Goal: Information Seeking & Learning: Learn about a topic

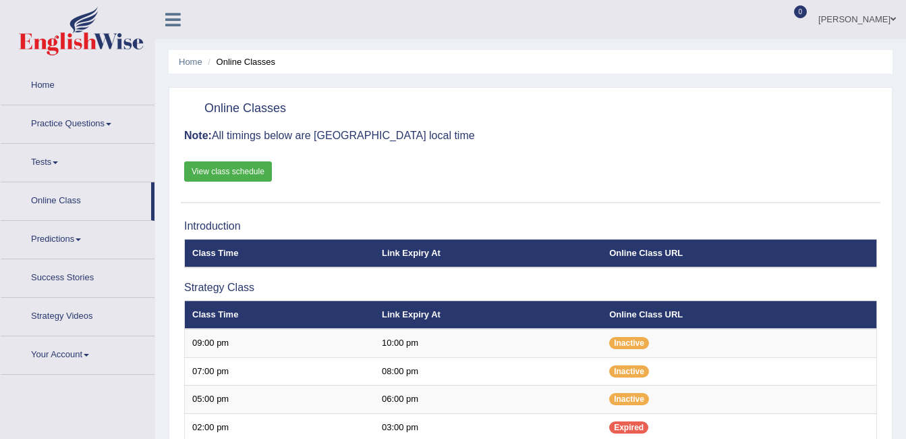
click at [88, 105] on link "Practice Questions" at bounding box center [78, 122] width 154 height 34
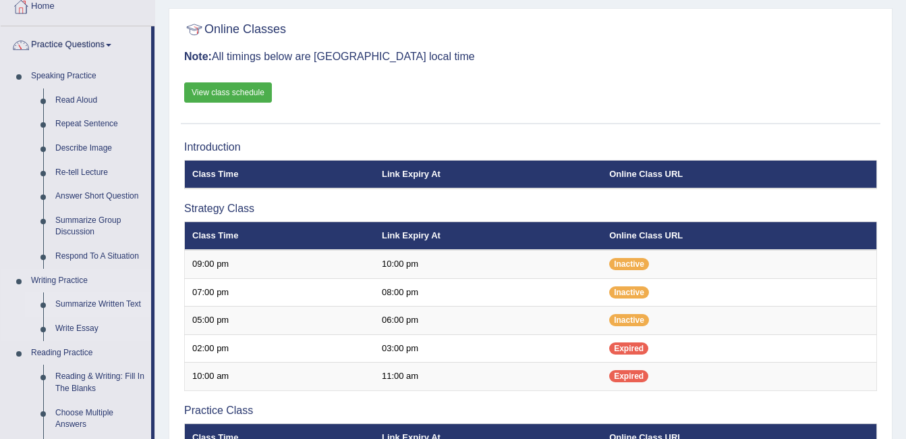
scroll to position [78, 0]
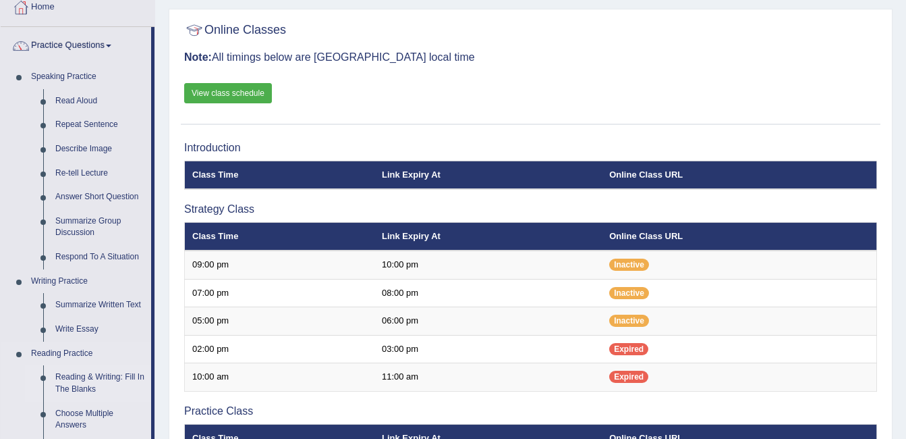
click at [86, 369] on link "Reading & Writing: Fill In The Blanks" at bounding box center [100, 383] width 102 height 36
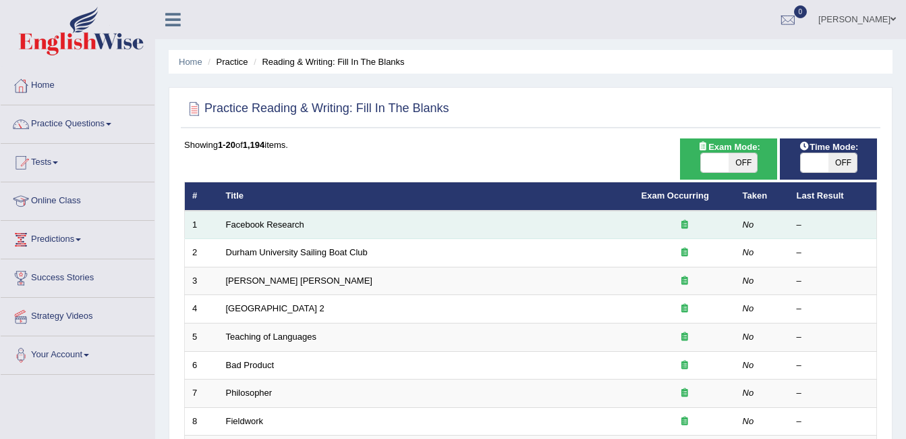
click at [281, 217] on td "Facebook Research" at bounding box center [427, 225] width 416 height 28
click at [283, 223] on link "Facebook Research" at bounding box center [265, 224] width 78 height 10
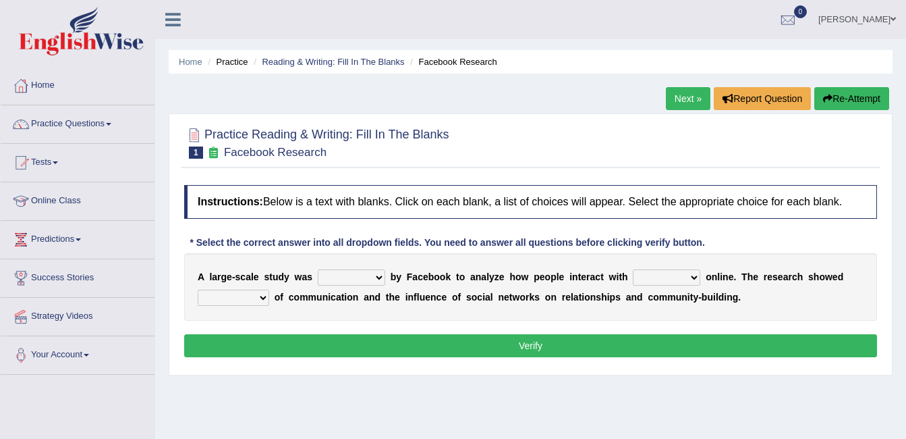
click at [373, 273] on select "surveyed had asked made" at bounding box center [351, 277] width 67 height 16
select select "surveyed"
click at [318, 269] on select "surveyed had asked made" at bounding box center [351, 277] width 67 height 16
click at [673, 279] on select "together all each other another" at bounding box center [666, 277] width 67 height 16
select select "each other"
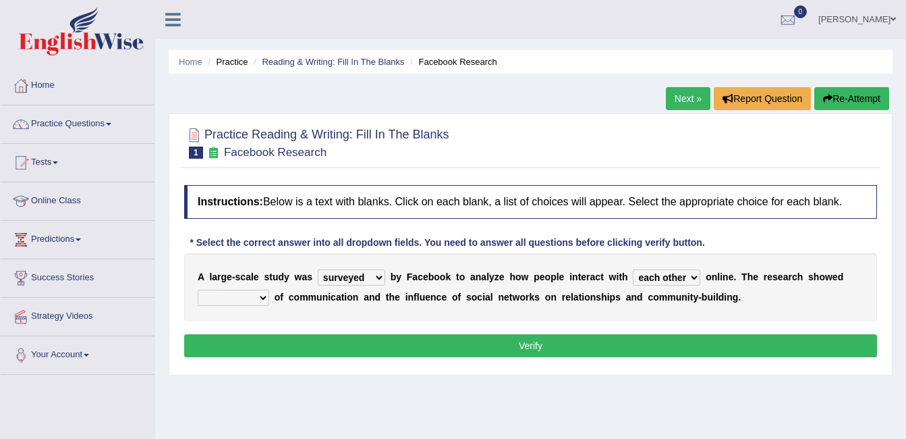
click at [633, 269] on select "together all each other another" at bounding box center [666, 277] width 67 height 16
click at [256, 301] on select "advantages standards fellowships patterns" at bounding box center [234, 297] width 72 height 16
select select "advantages"
click at [198, 289] on select "advantages standards fellowships patterns" at bounding box center [234, 297] width 72 height 16
click at [523, 337] on button "Verify" at bounding box center [530, 345] width 693 height 23
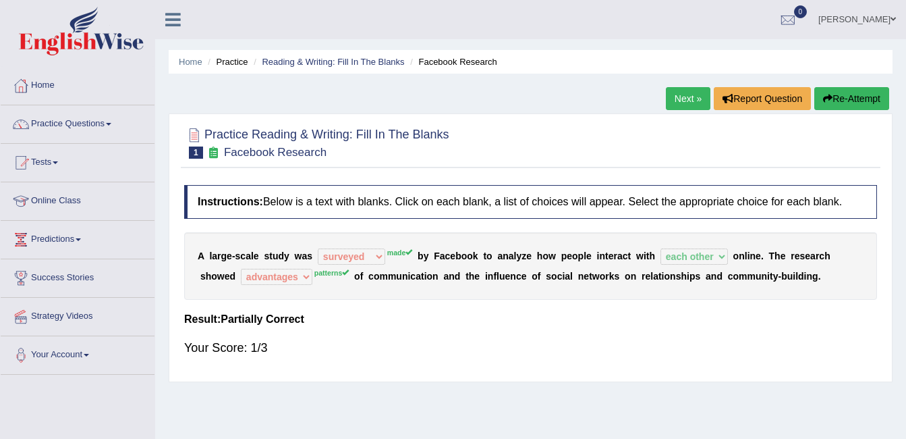
click at [512, 385] on div "Home Practice Reading & Writing: Fill In The Blanks Facebook Research Next » Re…" at bounding box center [530, 337] width 751 height 675
click at [693, 99] on link "Next »" at bounding box center [688, 98] width 45 height 23
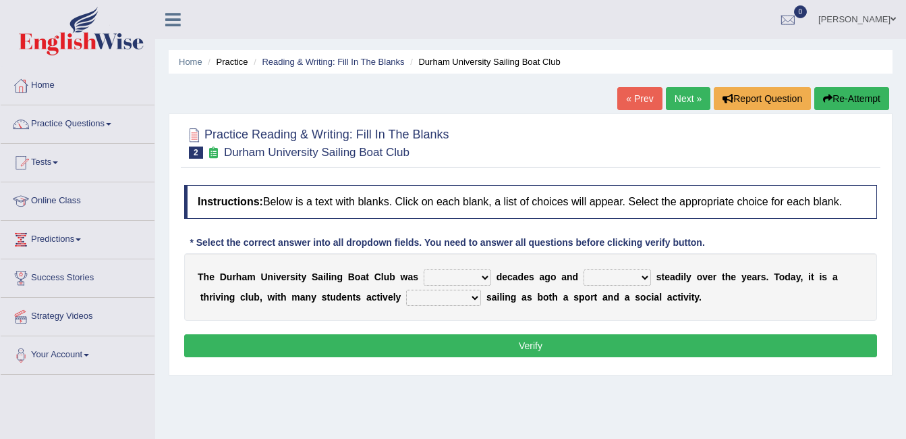
click at [616, 277] on select "grow growing has grown grown" at bounding box center [617, 277] width 67 height 16
select select "grown"
click at [584, 269] on select "grow growing has grown grown" at bounding box center [617, 277] width 67 height 16
click at [457, 278] on select "found fund founded find" at bounding box center [457, 277] width 67 height 16
select select "found"
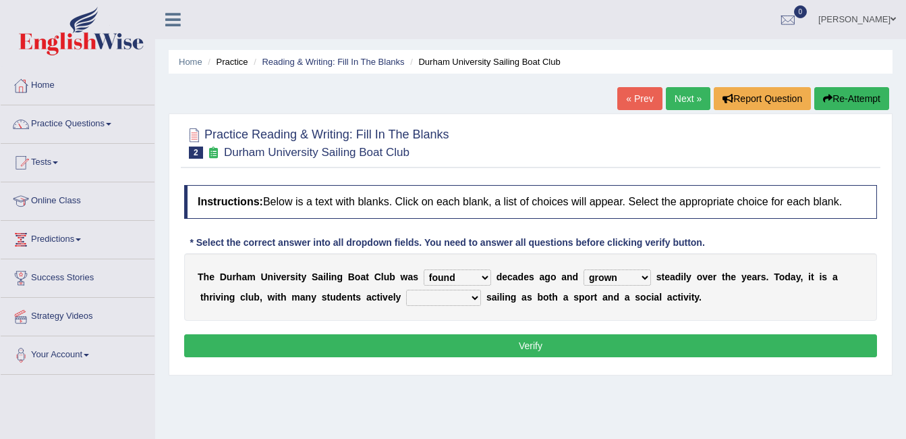
click at [424, 269] on select "found fund founded find" at bounding box center [457, 277] width 67 height 16
click at [621, 275] on select "grow growing has grown grown" at bounding box center [617, 277] width 67 height 16
select select "has grown"
click at [584, 269] on select "grow growing has grown grown" at bounding box center [617, 277] width 67 height 16
click at [418, 293] on select "enjoy enjoyed are enjoying enjoying" at bounding box center [443, 297] width 75 height 16
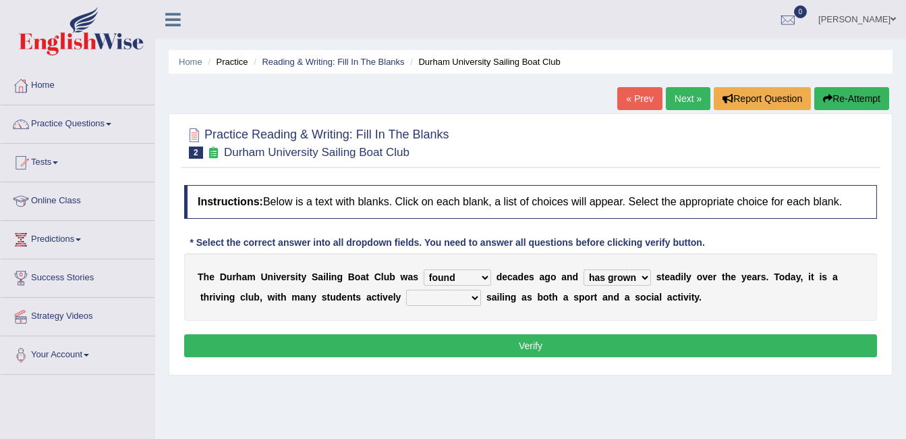
select select "enjoying"
click at [406, 289] on select "enjoy enjoyed are enjoying enjoying" at bounding box center [443, 297] width 75 height 16
click at [500, 344] on button "Verify" at bounding box center [530, 345] width 693 height 23
